Goal: Task Accomplishment & Management: Use online tool/utility

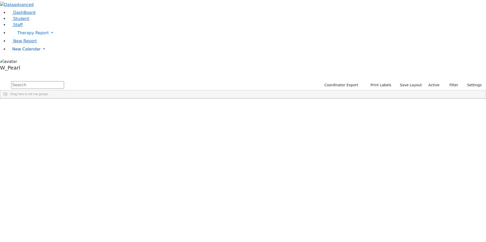
click at [20, 38] on link "New Calendar" at bounding box center [247, 33] width 478 height 10
click at [23, 62] on span "Calendar" at bounding box center [20, 59] width 18 height 5
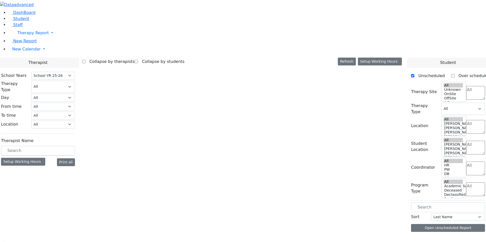
select select "212"
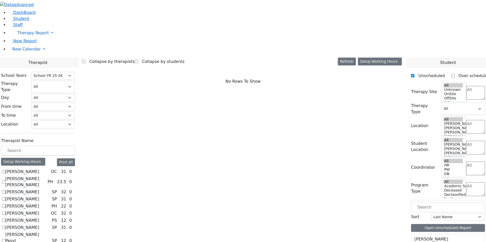
click at [39, 169] on label "[PERSON_NAME]" at bounding box center [22, 172] width 34 height 6
click at [5, 170] on input "Abramczyk ZC" at bounding box center [3, 171] width 3 height 3
checkbox input "true"
select select "1"
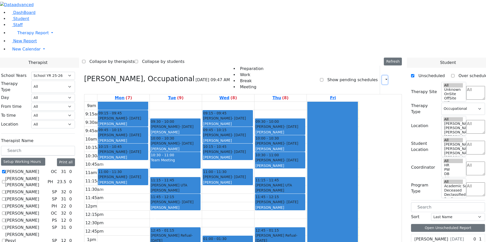
click at [382, 76] on button "button" at bounding box center [385, 80] width 6 height 9
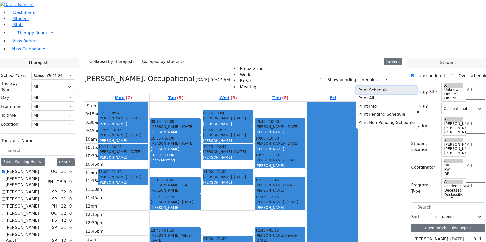
click at [368, 86] on button "Print Schedule" at bounding box center [386, 90] width 60 height 8
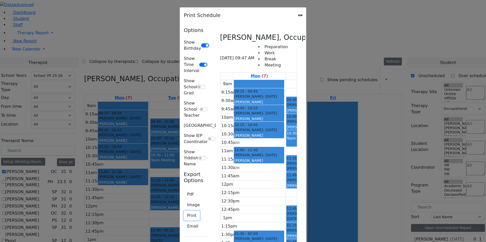
click at [184, 211] on button "Print" at bounding box center [192, 216] width 16 height 10
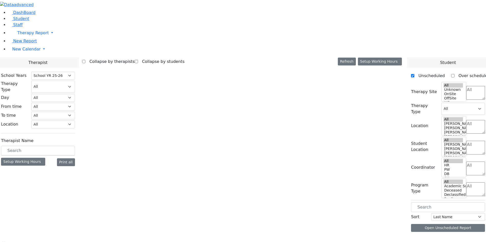
select select "212"
select select "1"
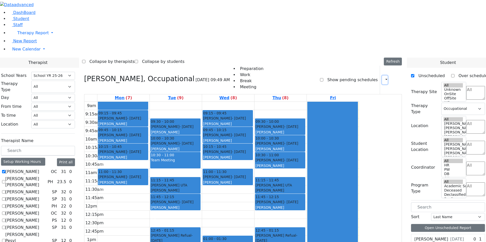
click at [383, 76] on button "button" at bounding box center [385, 80] width 6 height 9
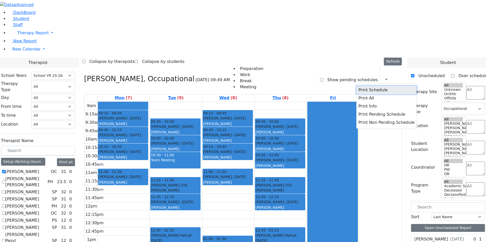
click at [368, 86] on button "Print Schedule" at bounding box center [386, 90] width 60 height 8
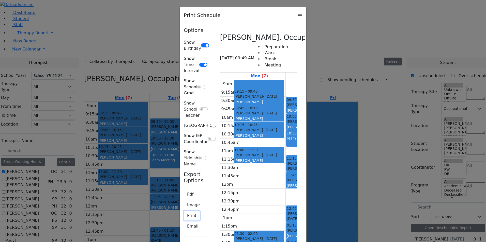
click at [184, 211] on button "Print" at bounding box center [192, 216] width 16 height 10
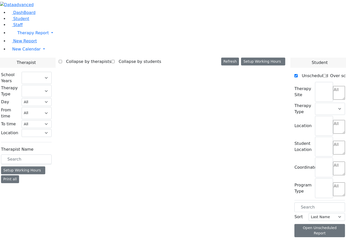
select select "212"
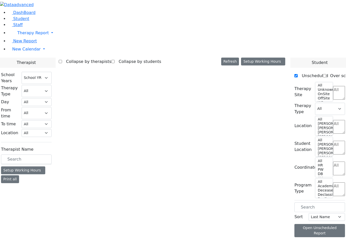
select select "1"
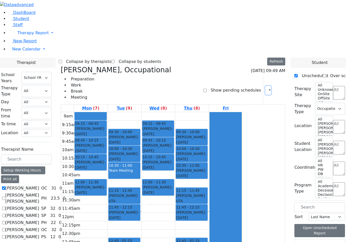
click at [265, 86] on button "button" at bounding box center [268, 90] width 6 height 9
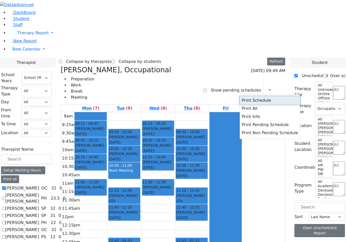
click at [247, 97] on button "Print Schedule" at bounding box center [270, 101] width 60 height 8
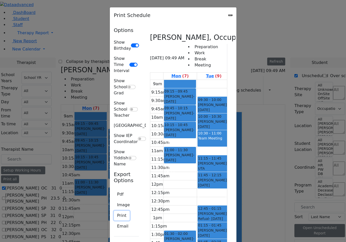
click at [114, 211] on button "Print" at bounding box center [122, 216] width 16 height 10
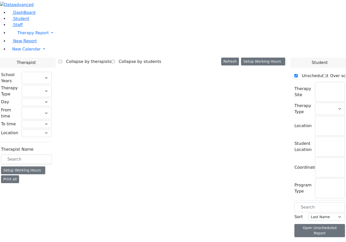
select select "212"
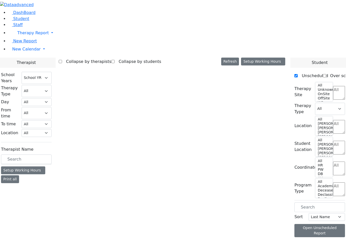
select select "1"
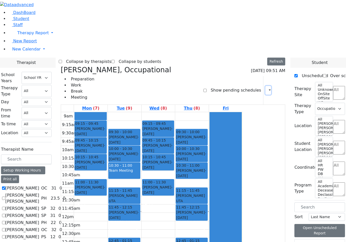
click at [265, 86] on button "button" at bounding box center [268, 90] width 6 height 9
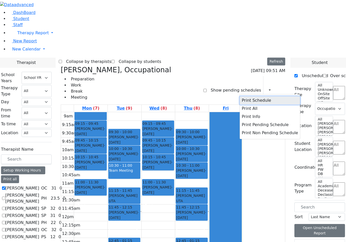
click at [250, 97] on button "Print Schedule" at bounding box center [270, 101] width 60 height 8
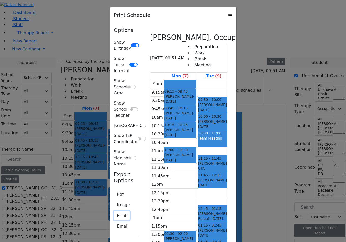
click at [114, 211] on button "Print" at bounding box center [122, 216] width 16 height 10
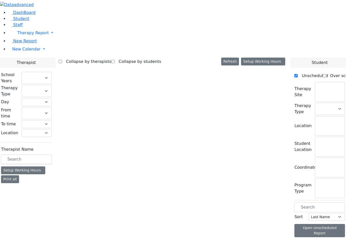
select select "212"
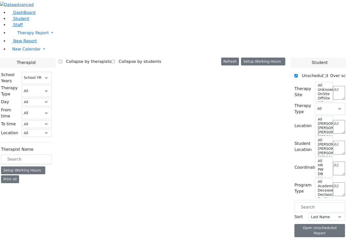
select select "1"
